Goal: Task Accomplishment & Management: Use online tool/utility

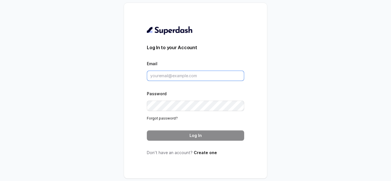
click at [160, 77] on input "Email" at bounding box center [195, 76] width 97 height 10
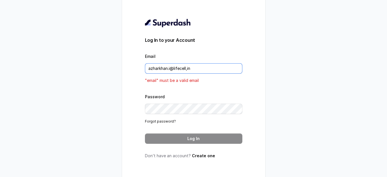
click at [189, 72] on input "azharkhan.i@lifecell,in" at bounding box center [193, 68] width 97 height 10
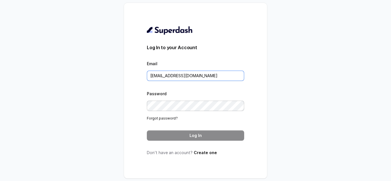
type input "[EMAIL_ADDRESS][DOMAIN_NAME]"
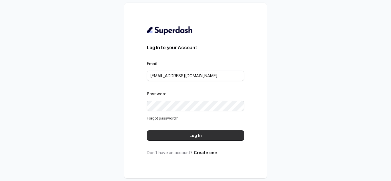
click at [181, 137] on button "Log In" at bounding box center [195, 135] width 97 height 10
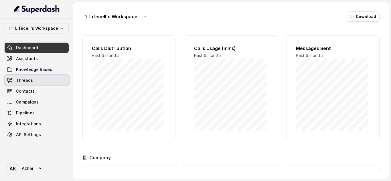
click at [29, 79] on span "Threads" at bounding box center [24, 81] width 17 height 6
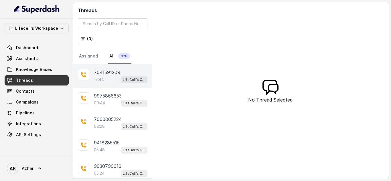
click at [110, 72] on p "7041591209" at bounding box center [107, 72] width 26 height 7
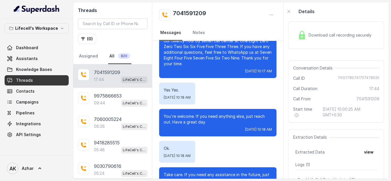
scroll to position [7, 0]
click at [303, 40] on img at bounding box center [302, 36] width 9 height 9
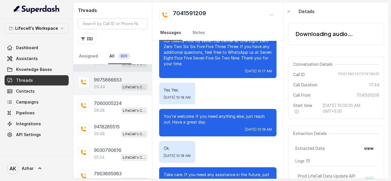
scroll to position [0, 0]
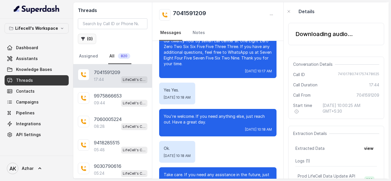
click at [91, 37] on button "( 0 )" at bounding box center [87, 39] width 18 height 10
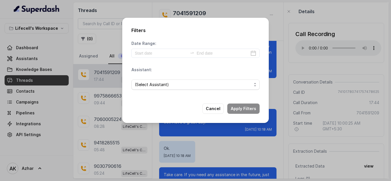
click at [91, 37] on div "Filters Date Range: Assistant: (Select Assistant) Cancel Apply Filters" at bounding box center [195, 90] width 391 height 181
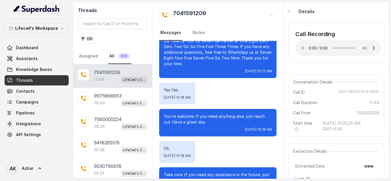
click at [287, 69] on div "Call Recording Your browser does not support the audio element. Conversation De…" at bounding box center [336, 100] width 105 height 158
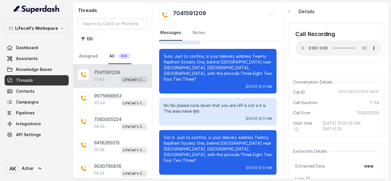
scroll to position [3486, 0]
